Goal: Transaction & Acquisition: Purchase product/service

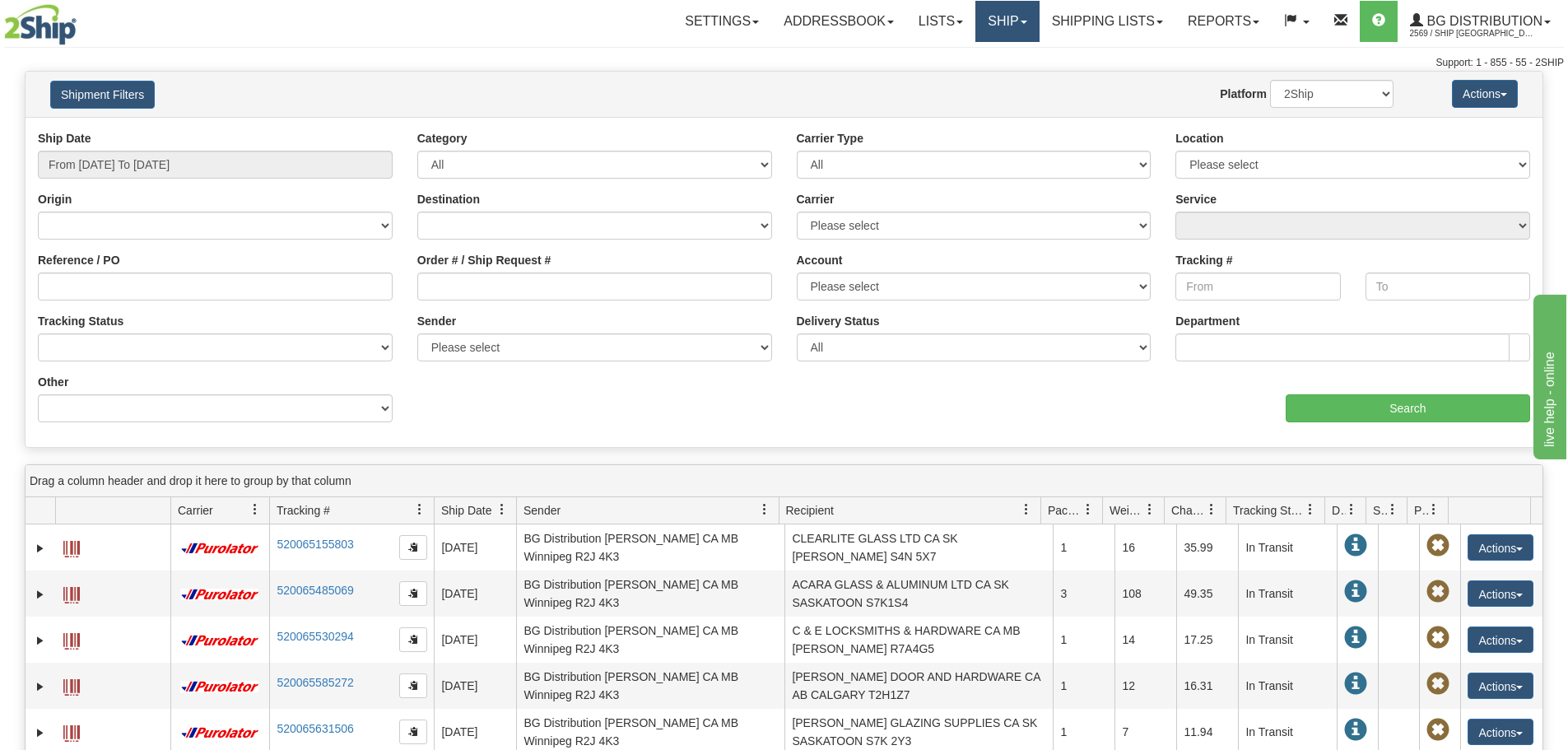
click at [976, 19] on link "Ship" at bounding box center [1007, 21] width 63 height 41
click at [982, 49] on link "Ship Screen" at bounding box center [974, 57] width 130 height 21
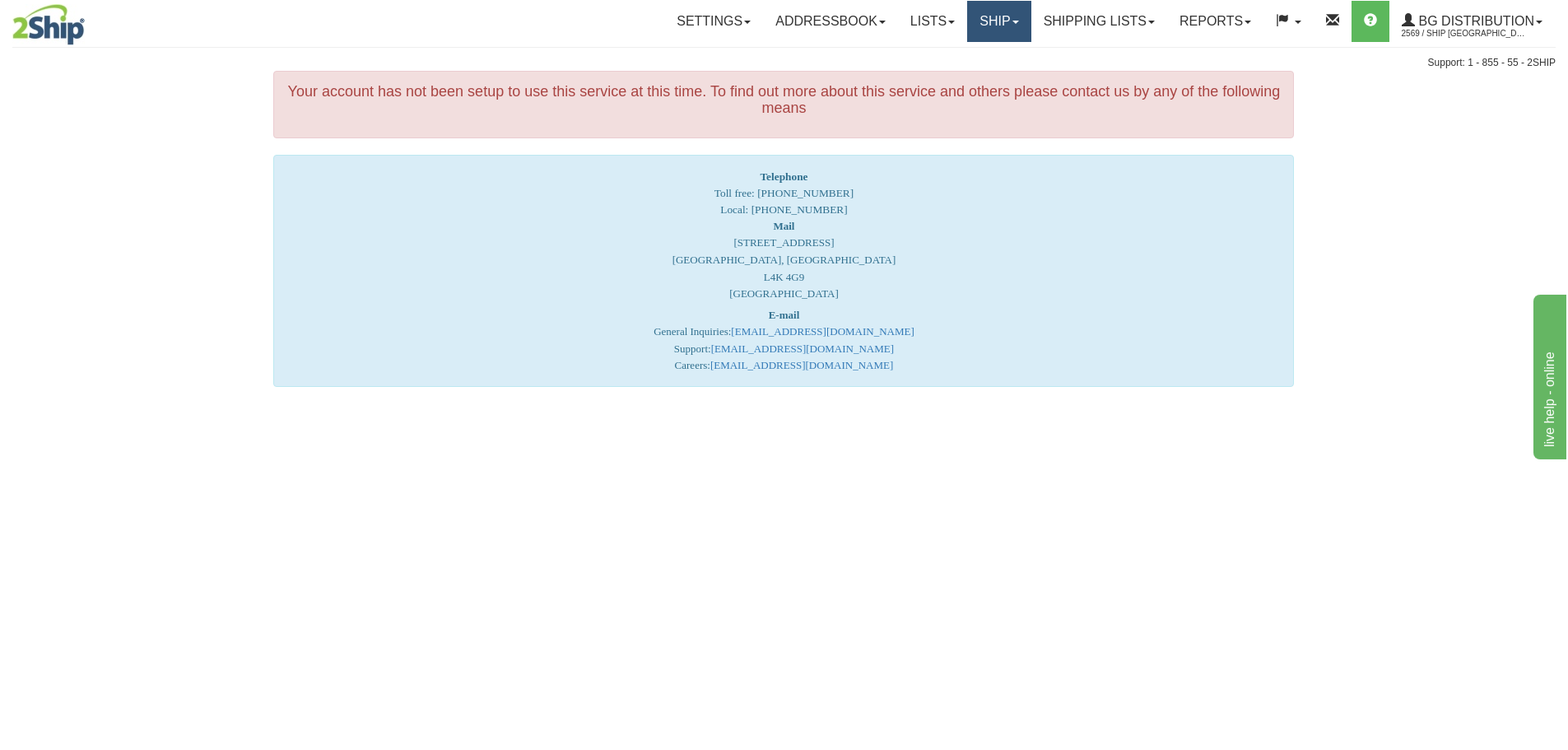
click at [976, 25] on link "Ship" at bounding box center [999, 21] width 63 height 41
click at [981, 54] on link "Ship Screen" at bounding box center [966, 57] width 130 height 21
click at [1129, 17] on link "Shipping lists" at bounding box center [1099, 21] width 136 height 41
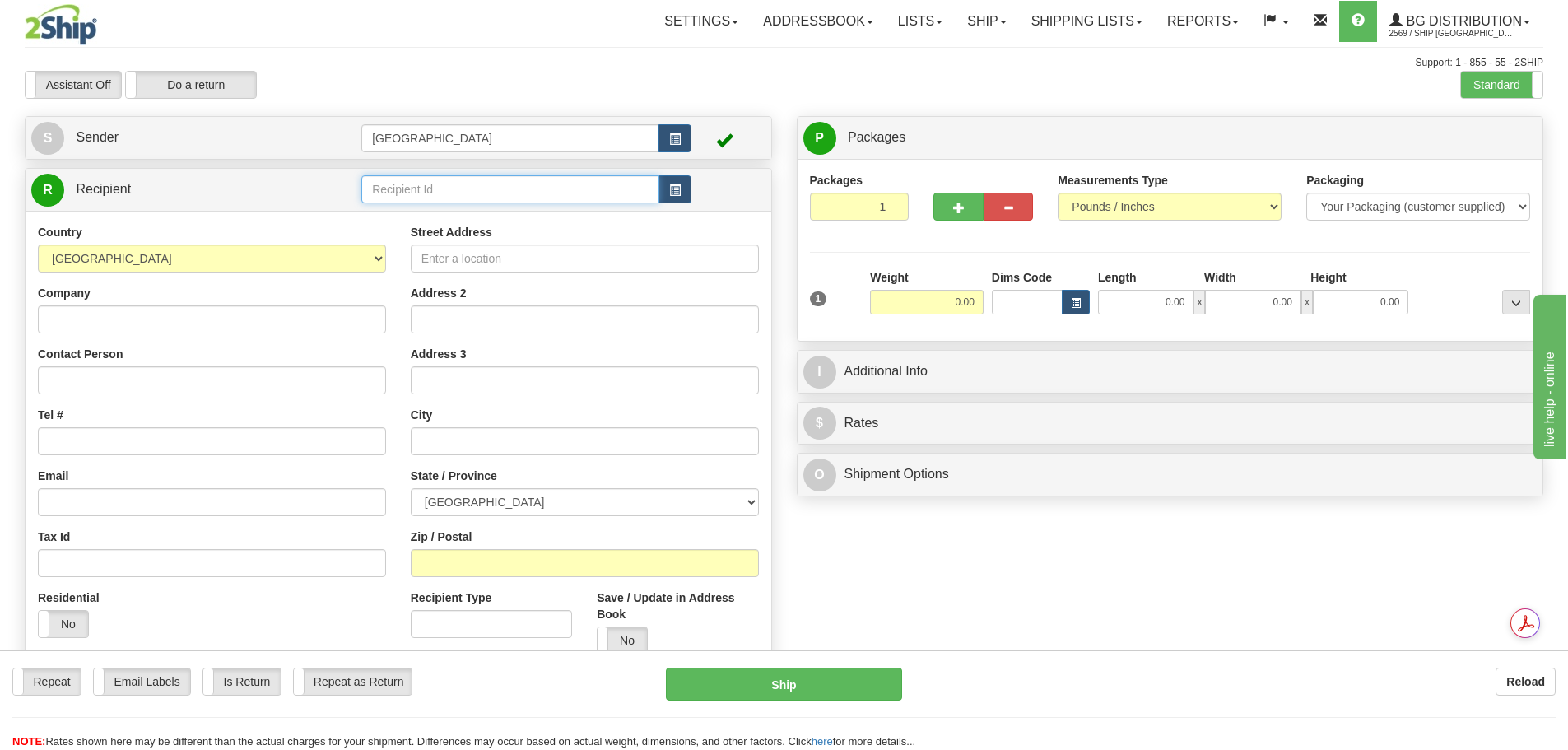
click at [403, 193] on input "text" at bounding box center [510, 189] width 298 height 28
type input "910878"
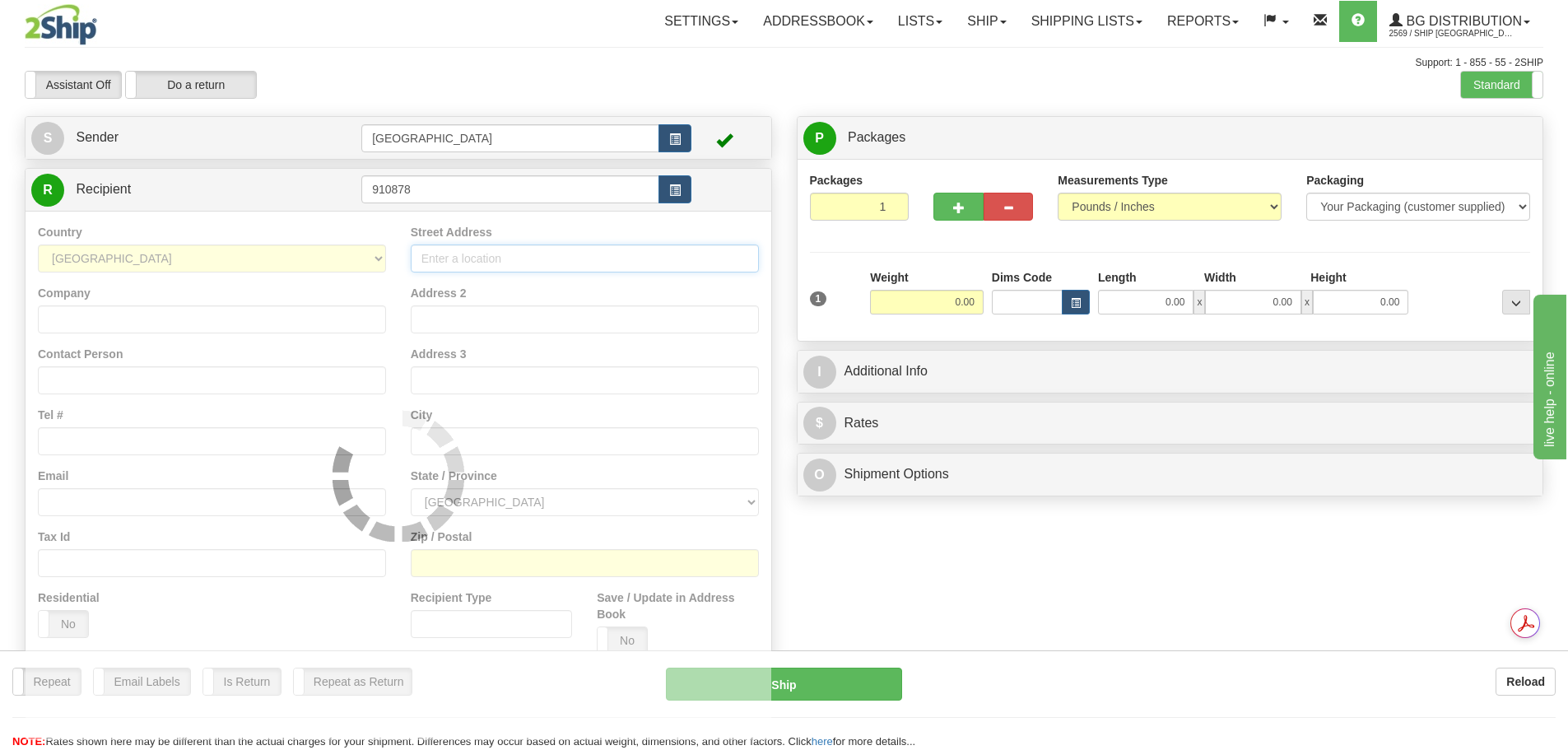
click at [448, 255] on div "Country [GEOGRAPHIC_DATA] [GEOGRAPHIC_DATA] [GEOGRAPHIC_DATA] [GEOGRAPHIC_DATA]…" at bounding box center [398, 475] width 745 height 529
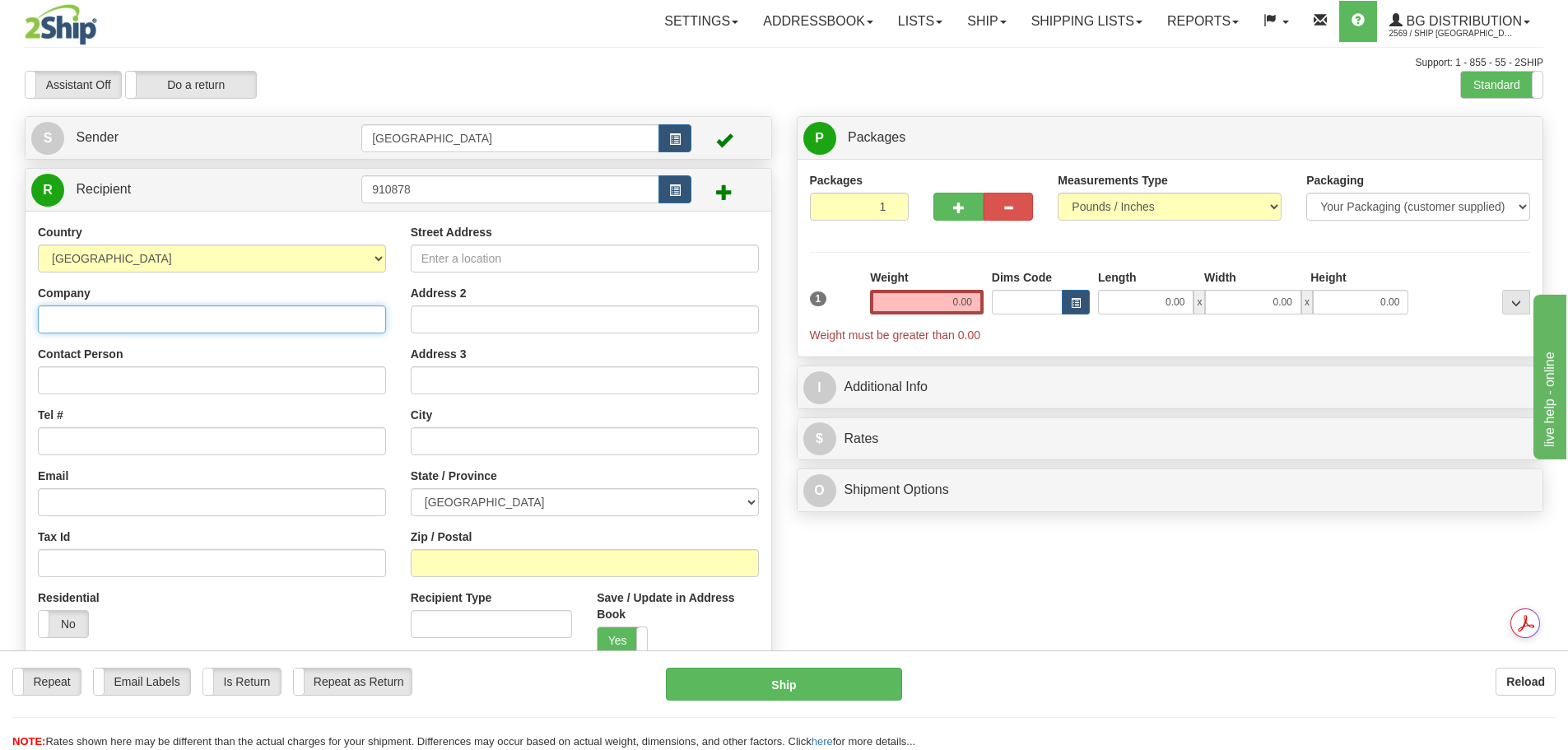
click at [292, 317] on input "Company" at bounding box center [212, 319] width 348 height 28
type input "v"
type input "VANTAGE BUILDING SOLUTIONS INC"
click at [468, 259] on input "Street Address" at bounding box center [584, 258] width 348 height 28
type input "1638 CYRVILLE RD"
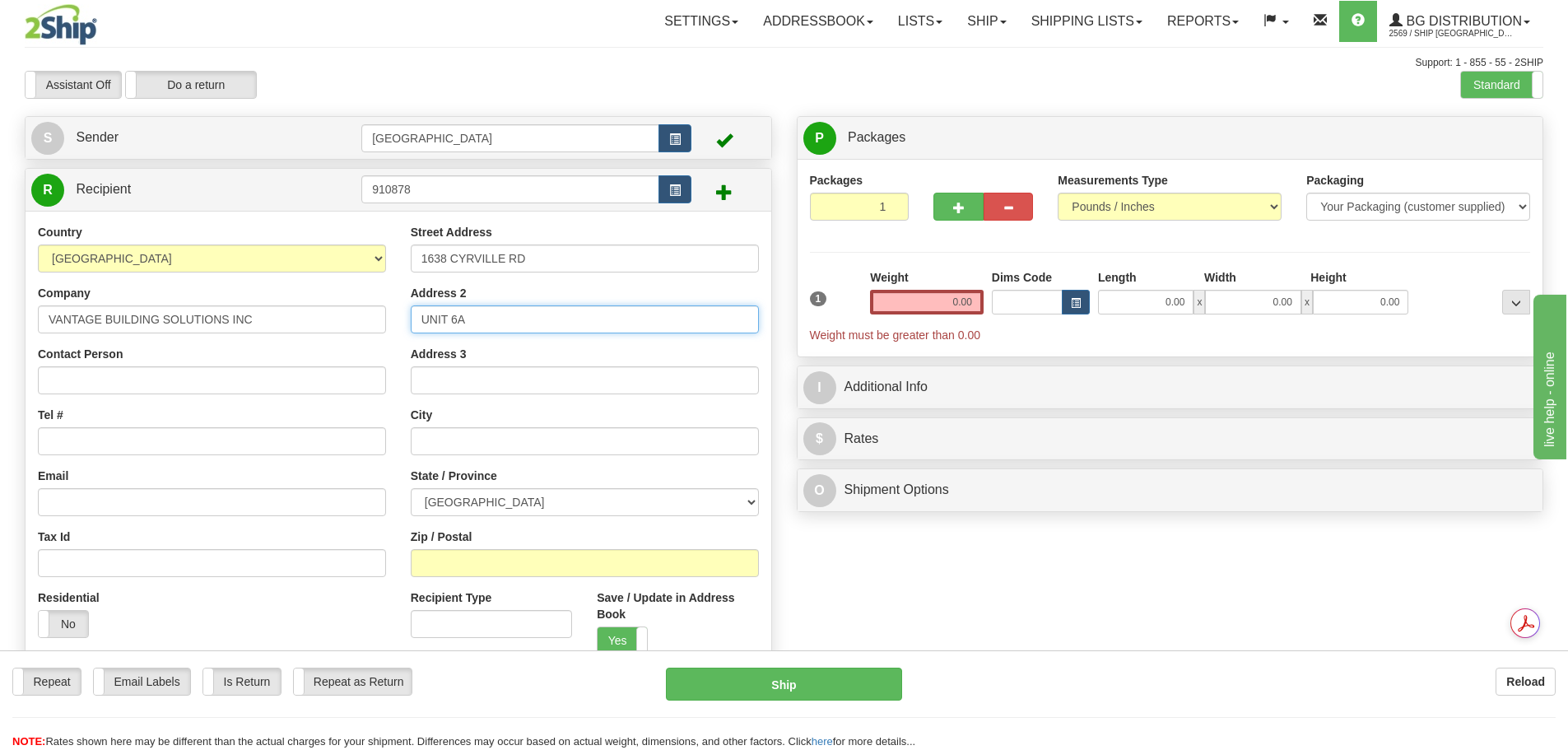
type input "UNIT 6A"
click at [465, 438] on input "text" at bounding box center [584, 441] width 348 height 28
type input "[GEOGRAPHIC_DATA]"
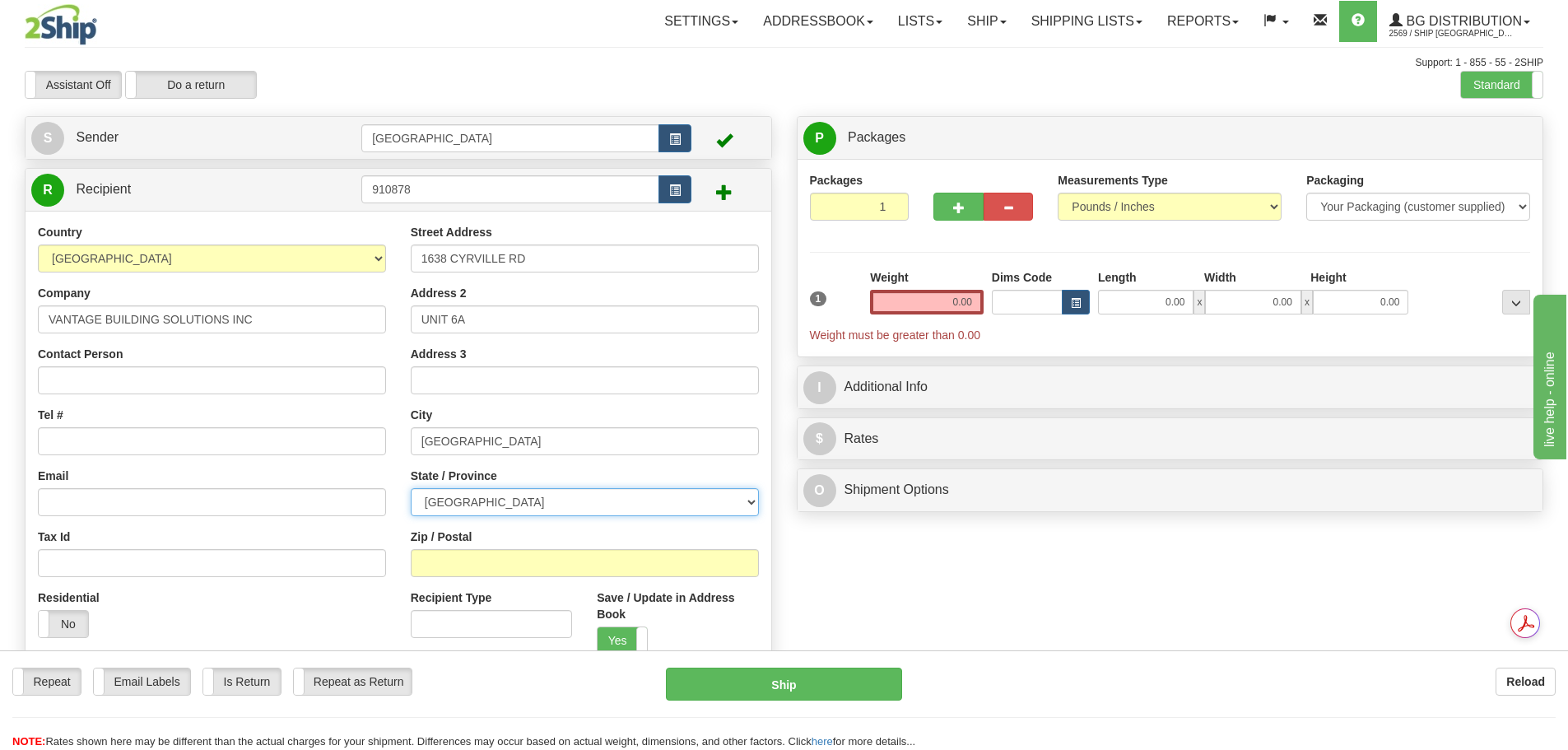
click at [459, 500] on select "[GEOGRAPHIC_DATA] [GEOGRAPHIC_DATA] [GEOGRAPHIC_DATA] [GEOGRAPHIC_DATA] [GEOGRA…" at bounding box center [584, 502] width 348 height 28
select select "ON"
click at [410, 488] on select "[GEOGRAPHIC_DATA] [GEOGRAPHIC_DATA] [GEOGRAPHIC_DATA] [GEOGRAPHIC_DATA] [GEOGRA…" at bounding box center [584, 502] width 348 height 28
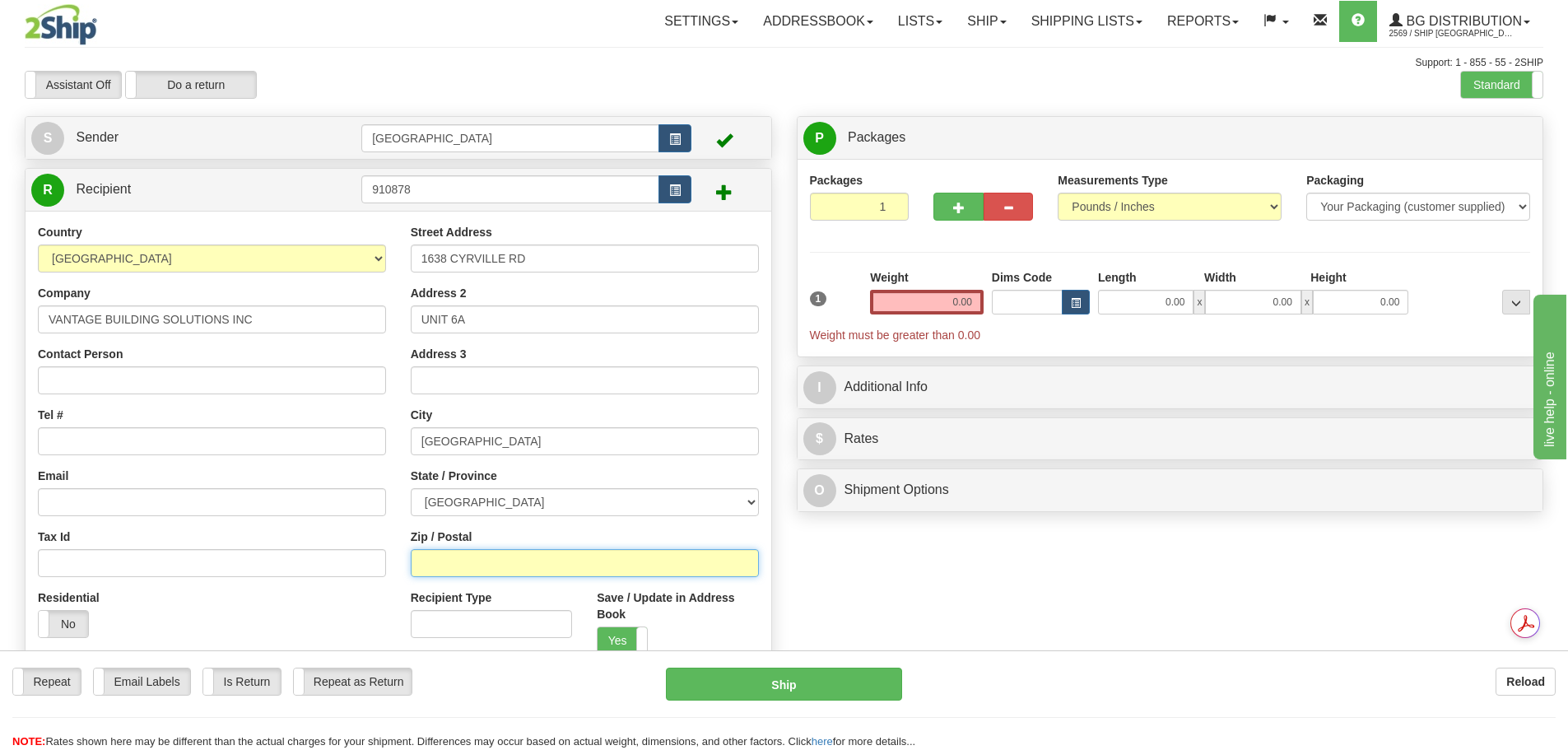
click at [490, 560] on input "Zip / Postal" at bounding box center [584, 563] width 348 height 28
type input "K1B3L8"
click at [80, 438] on input "Tel #" at bounding box center [212, 441] width 348 height 28
type input "8195768343"
click at [789, 270] on div "P Packages 1 Packages - Weight: 0.00 Lbs Shipment Level Shipm. Package Level Pa…" at bounding box center [1170, 318] width 772 height 405
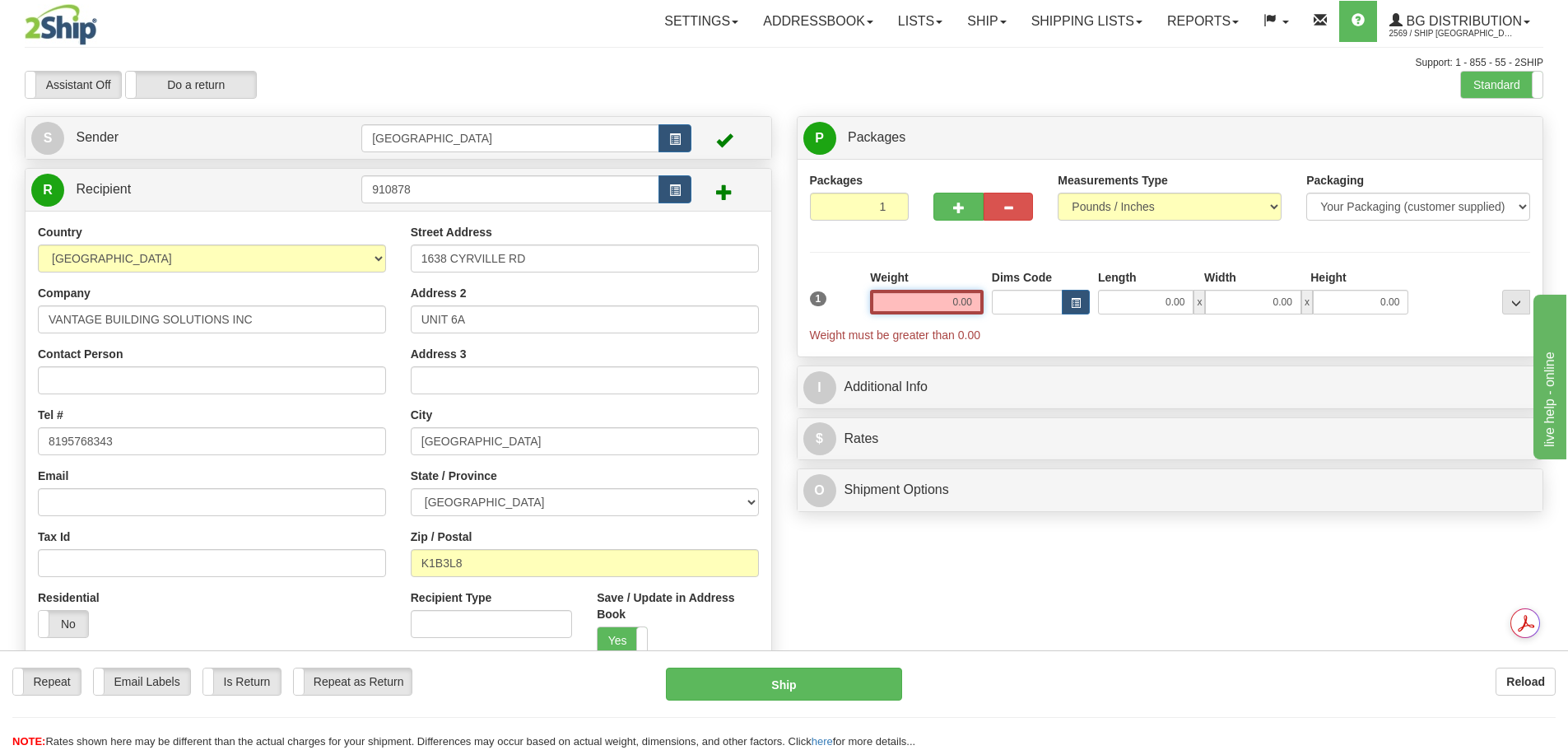
drag, startPoint x: 914, startPoint y: 301, endPoint x: 1025, endPoint y: 302, distance: 111.0
click at [1032, 301] on div "1 Weight 0.00 Dims Code 0.00" at bounding box center [1170, 306] width 729 height 74
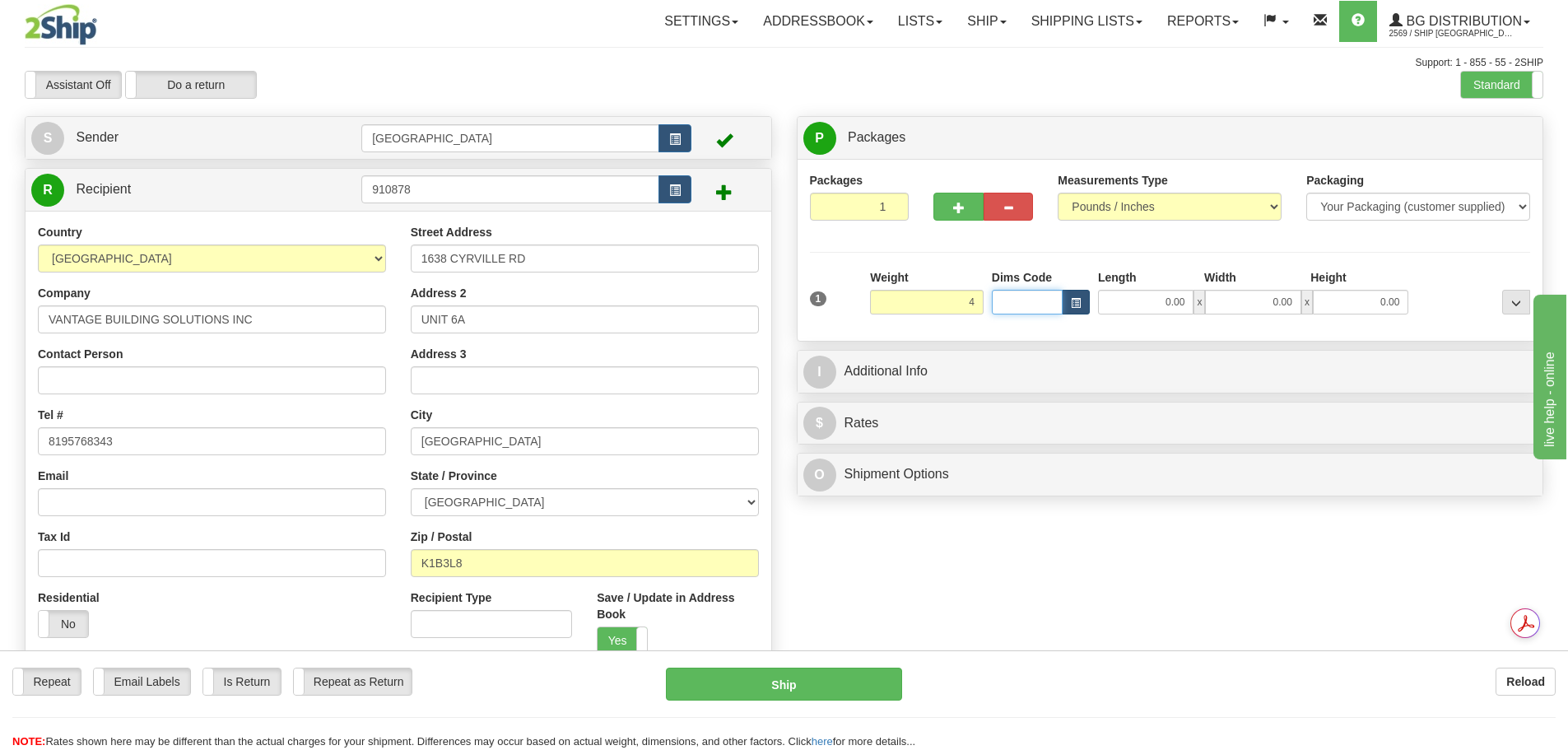
type input "4.00"
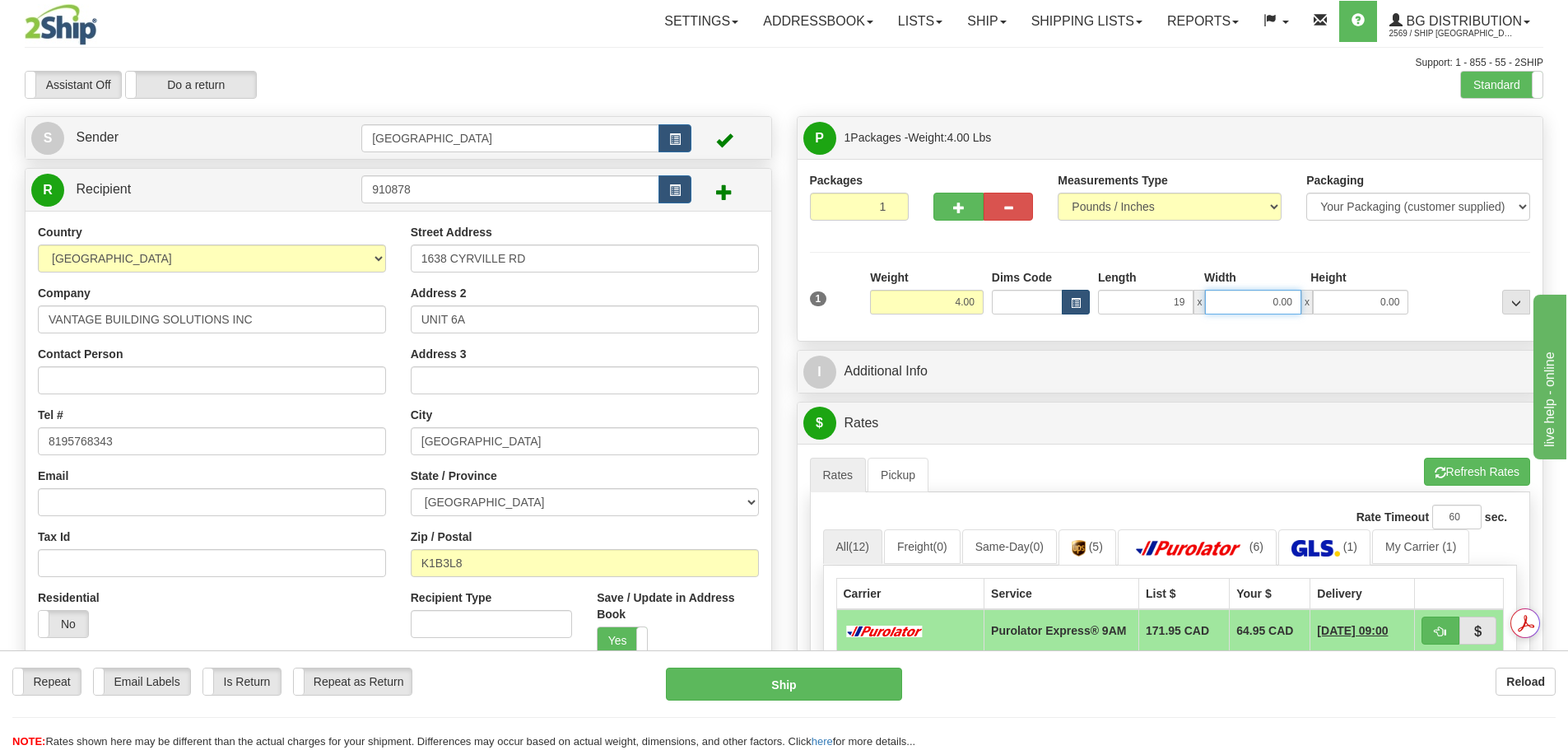
type input "19.00"
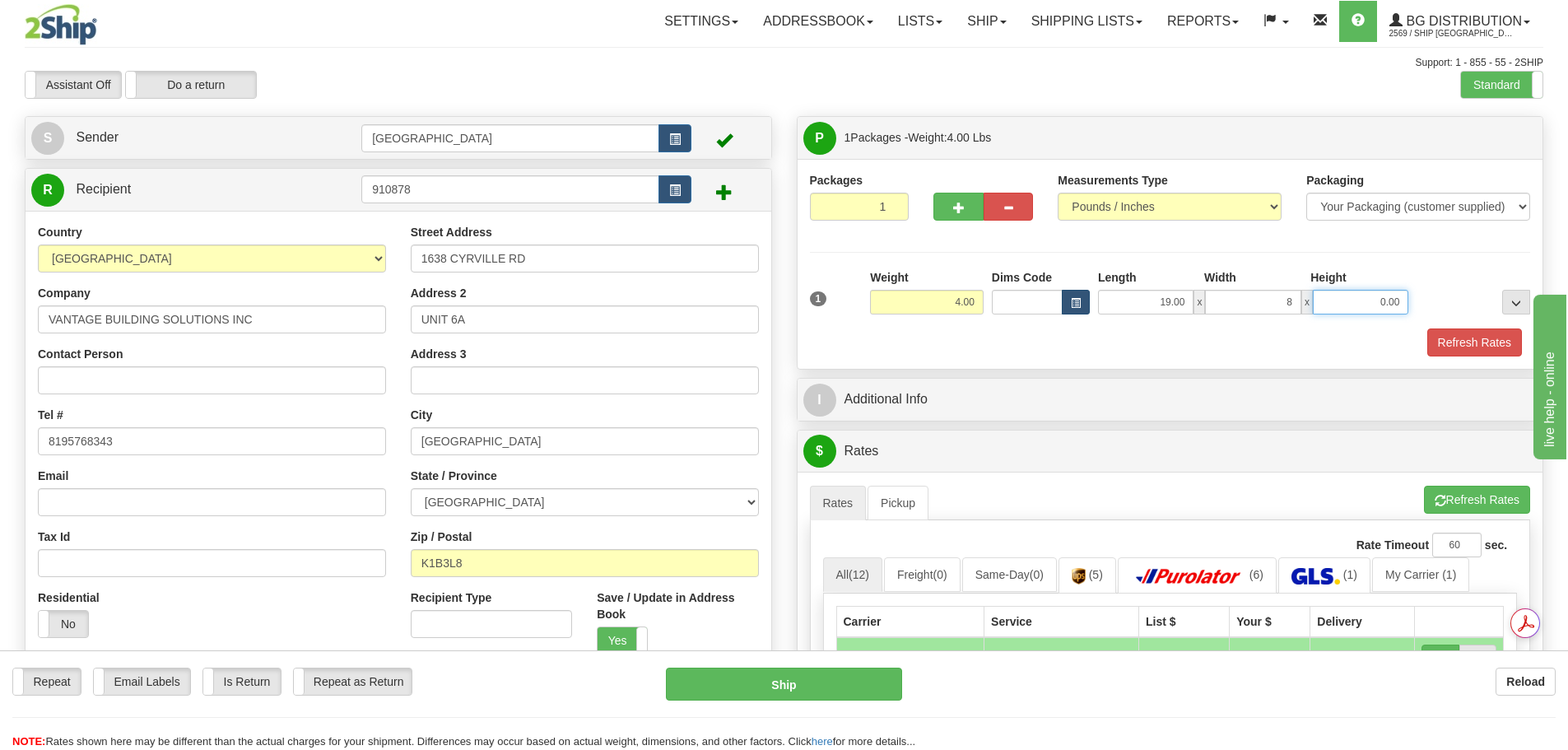
type input "8.00"
type input "4.00"
click at [1476, 339] on button "Refresh Rates" at bounding box center [1475, 342] width 95 height 28
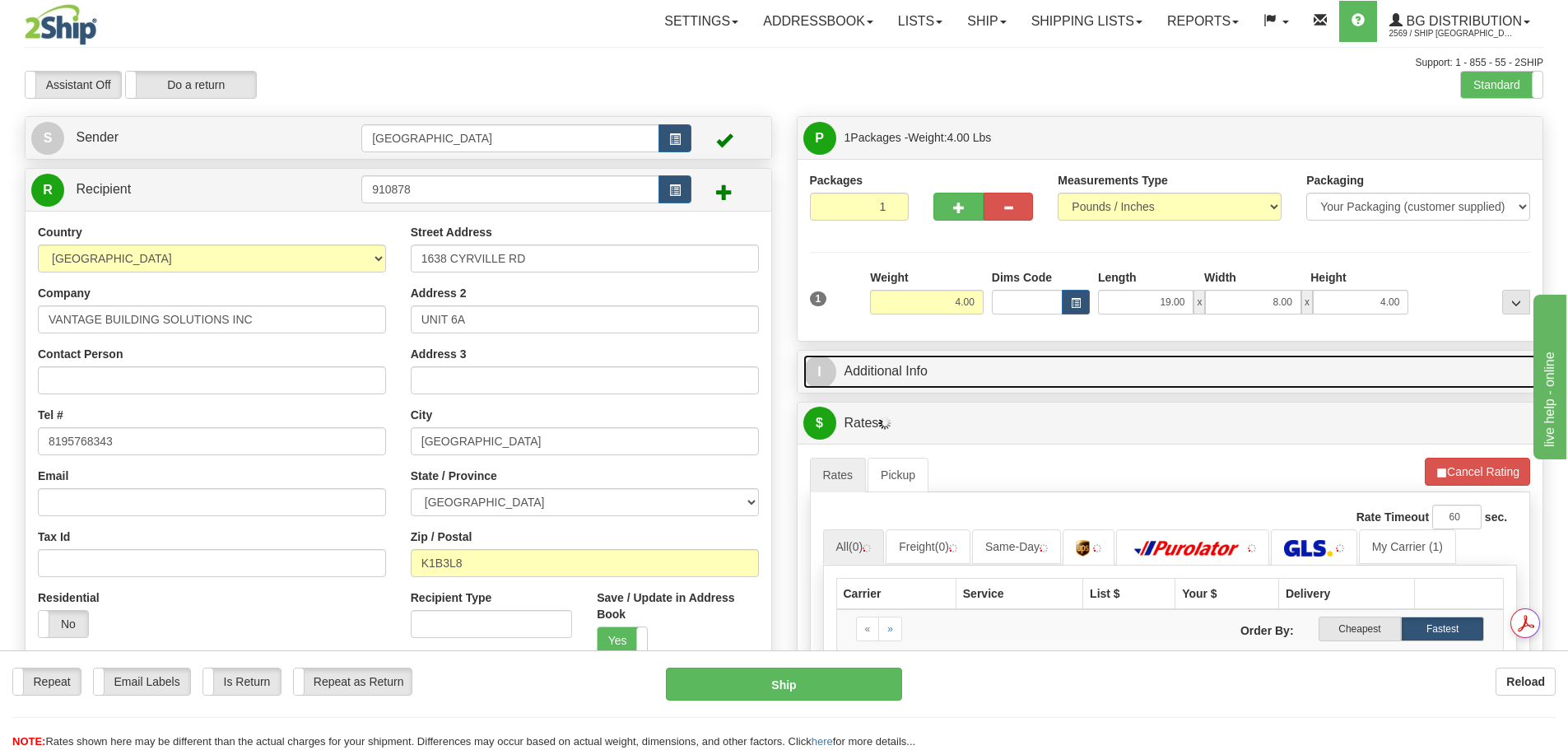
click at [1062, 367] on link "I Additional Info" at bounding box center [1170, 372] width 734 height 34
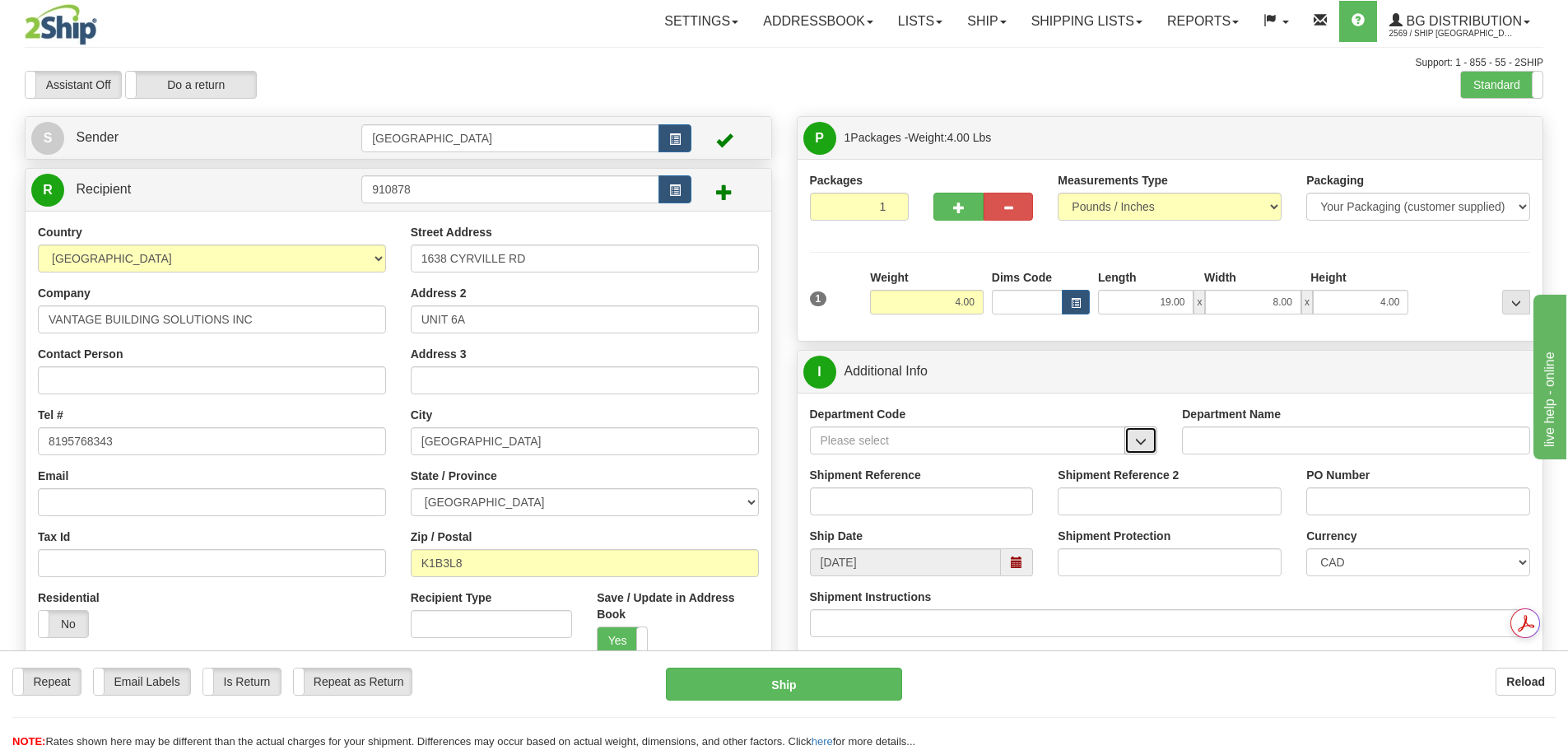
click at [1148, 449] on button "button" at bounding box center [1141, 440] width 33 height 28
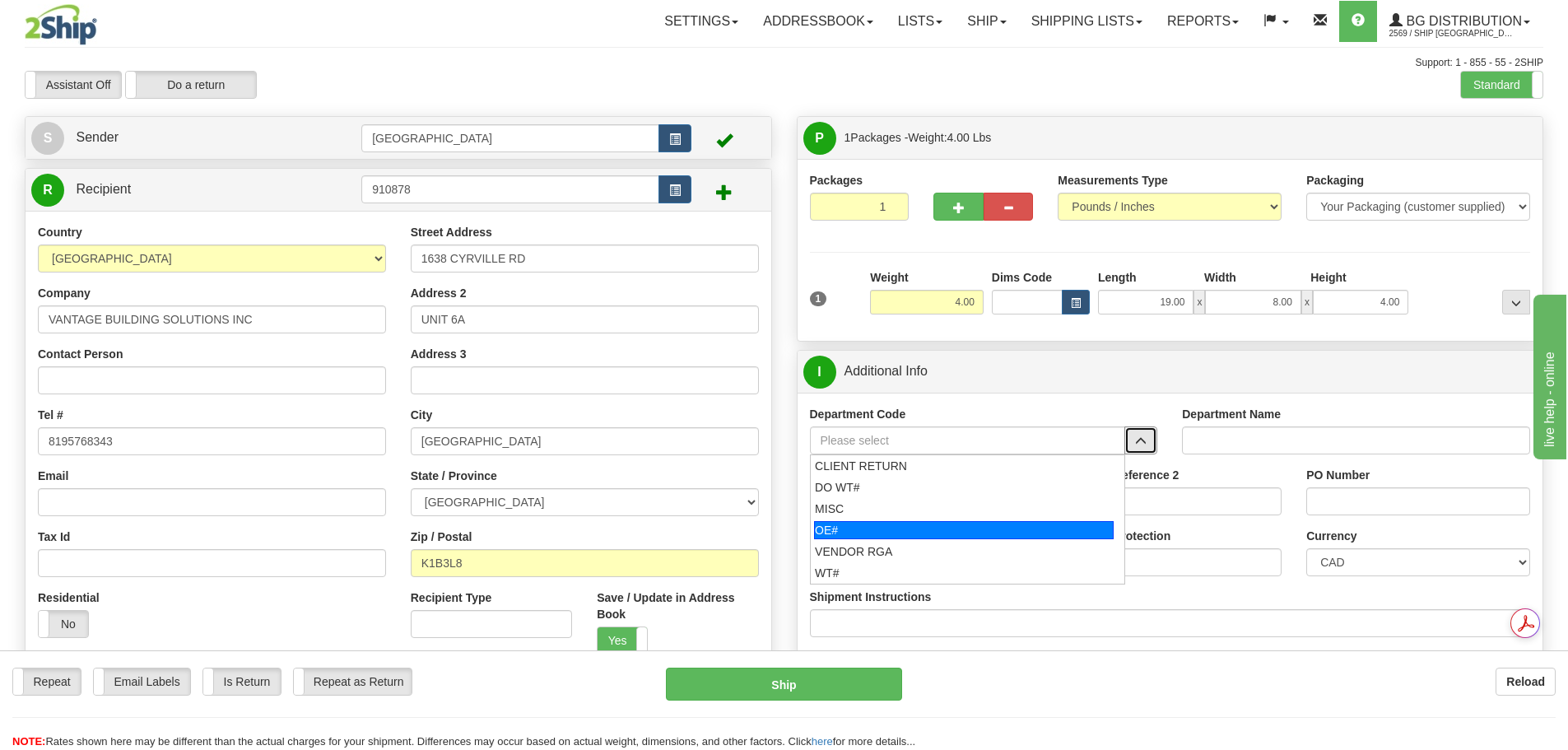
click at [1030, 532] on div "OE#" at bounding box center [964, 530] width 300 height 18
type input "OE#"
type input "ORDERS"
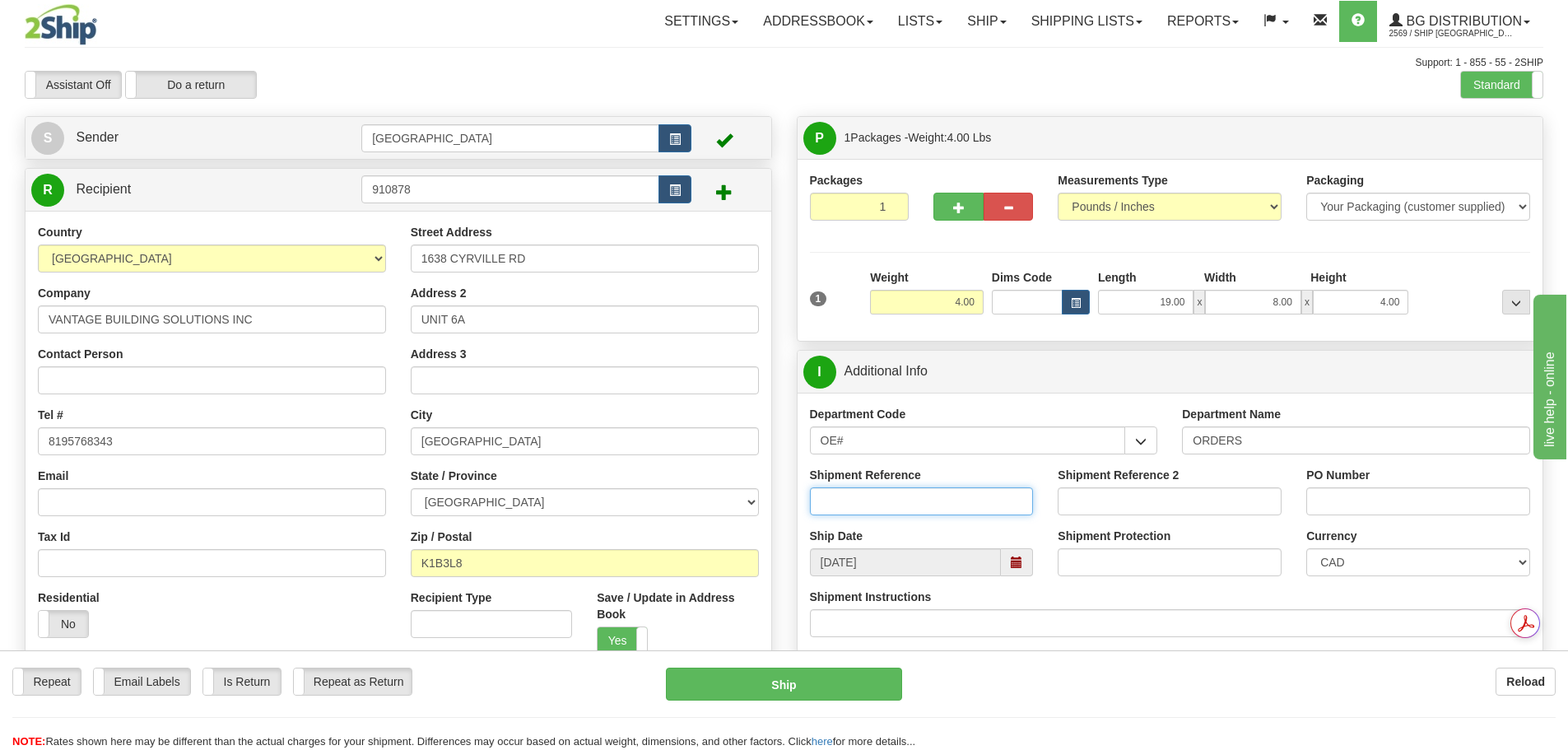
drag, startPoint x: 944, startPoint y: 493, endPoint x: 1177, endPoint y: 464, distance: 234.8
click at [944, 493] on input "Shipment Reference" at bounding box center [922, 501] width 224 height 28
type input "90040799-00"
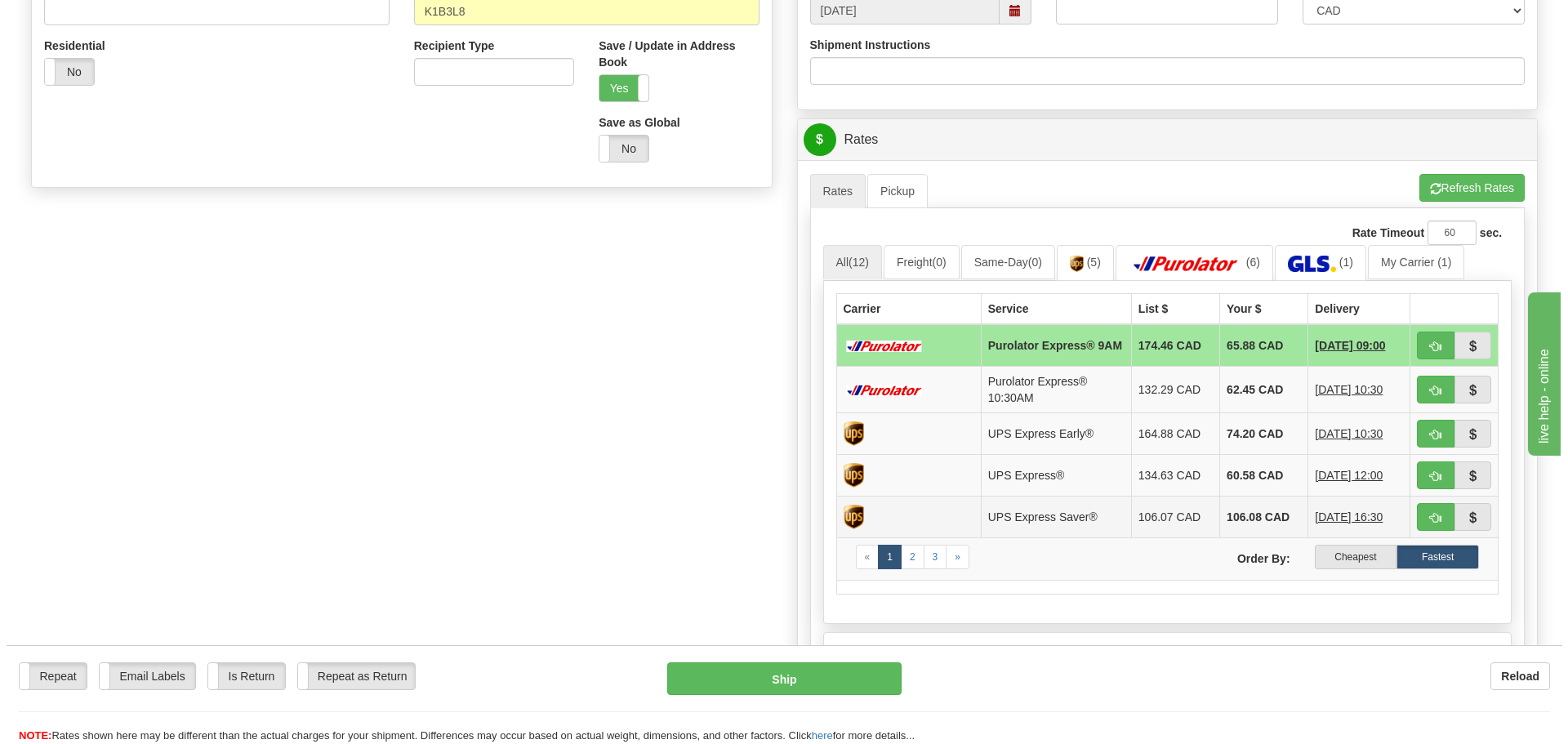
scroll to position [572, 0]
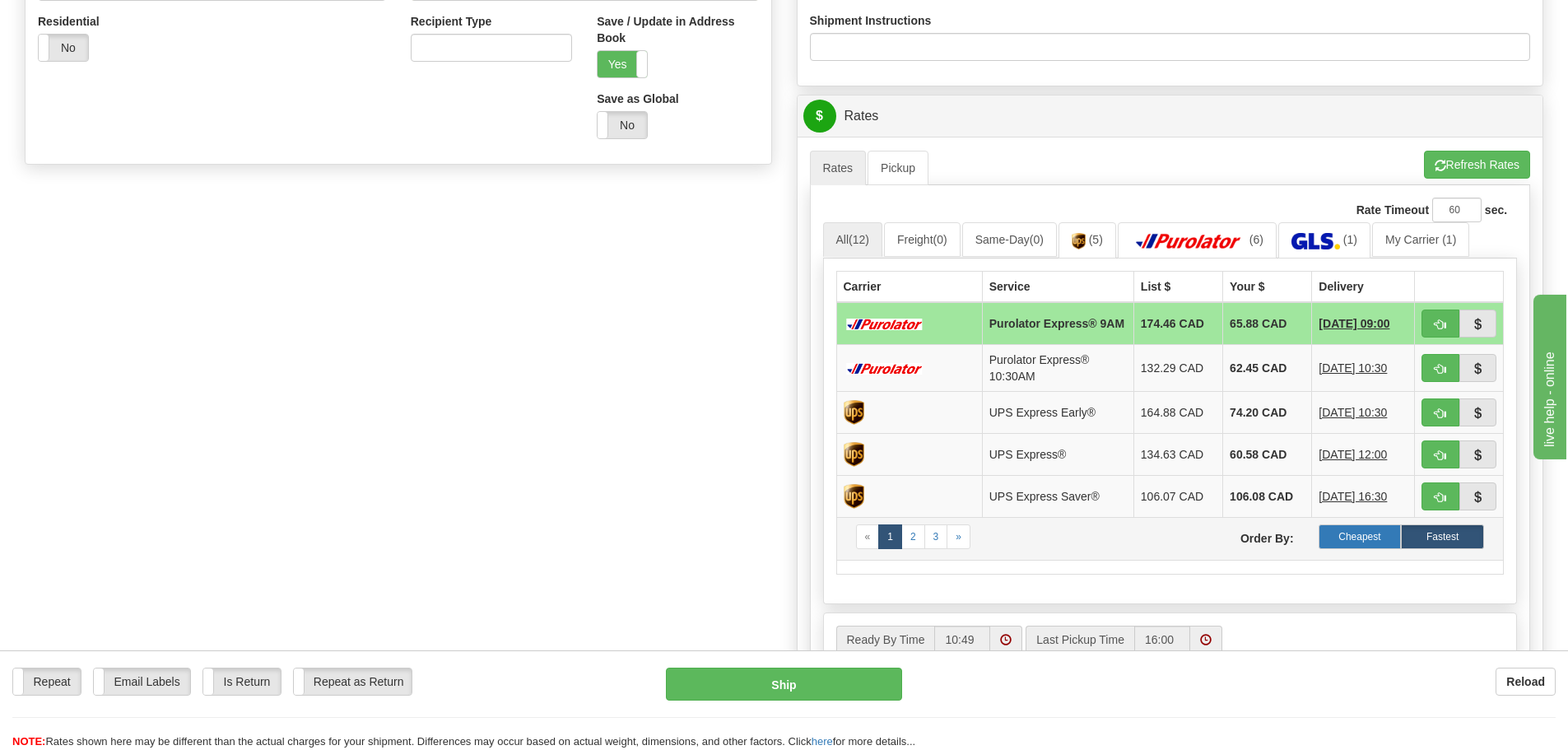
type input "KENORA"
click at [1357, 549] on label "Cheapest" at bounding box center [1360, 537] width 83 height 25
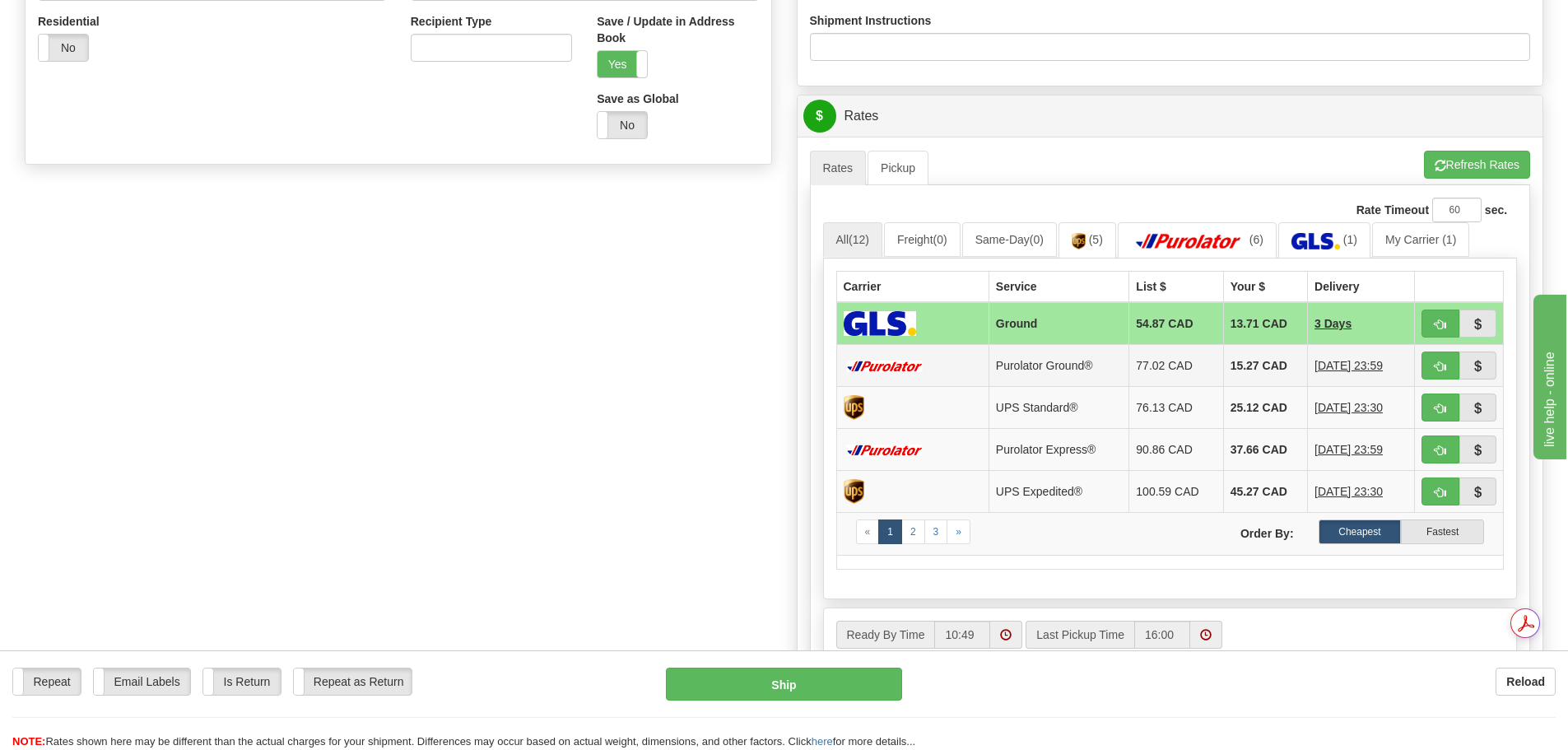
click at [1079, 358] on td "Purolator Ground®" at bounding box center [1059, 366] width 140 height 42
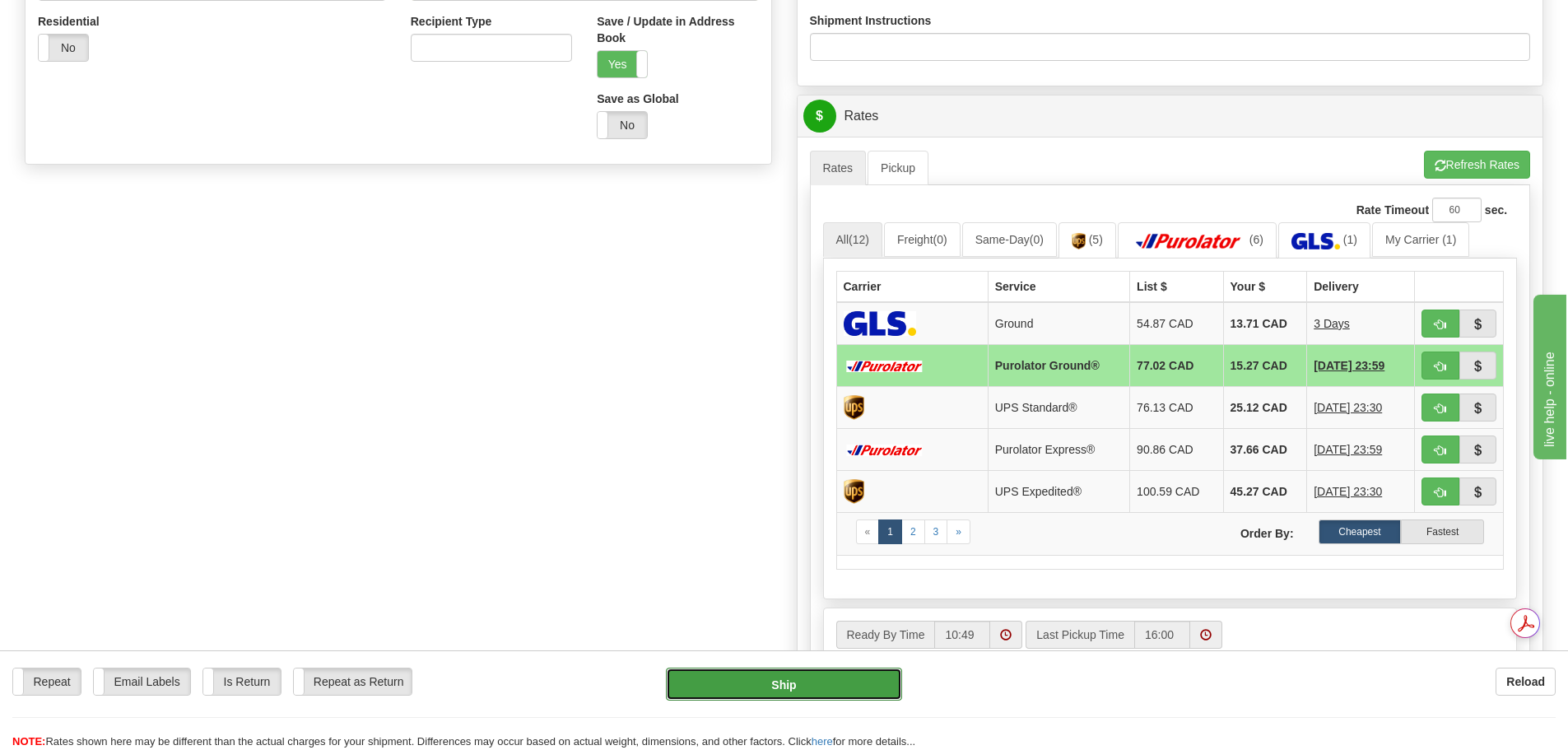
click at [762, 685] on button "Ship" at bounding box center [784, 684] width 236 height 33
type input "260"
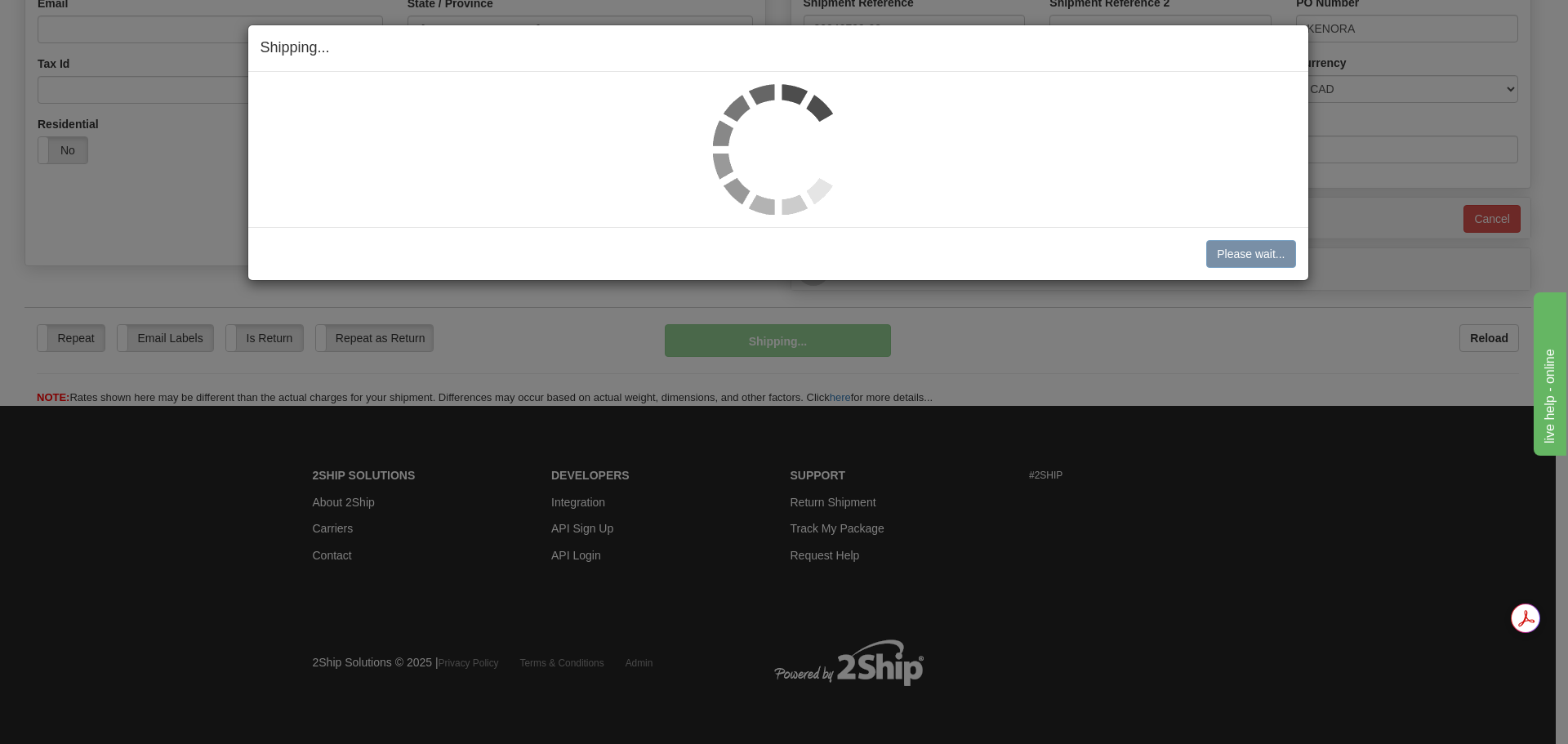
scroll to position [469, 0]
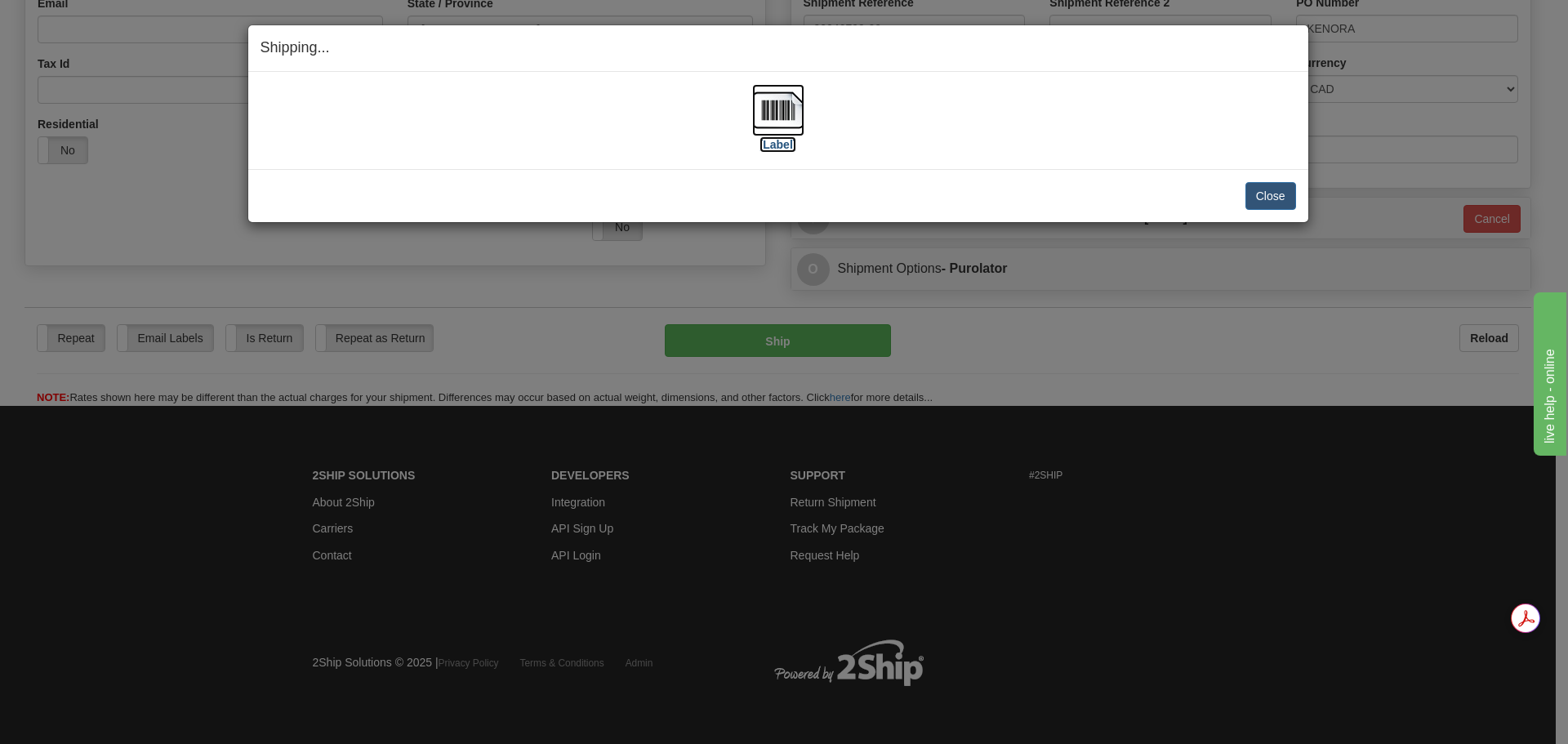
click at [786, 108] on img at bounding box center [778, 110] width 52 height 52
